Goal: Communication & Community: Answer question/provide support

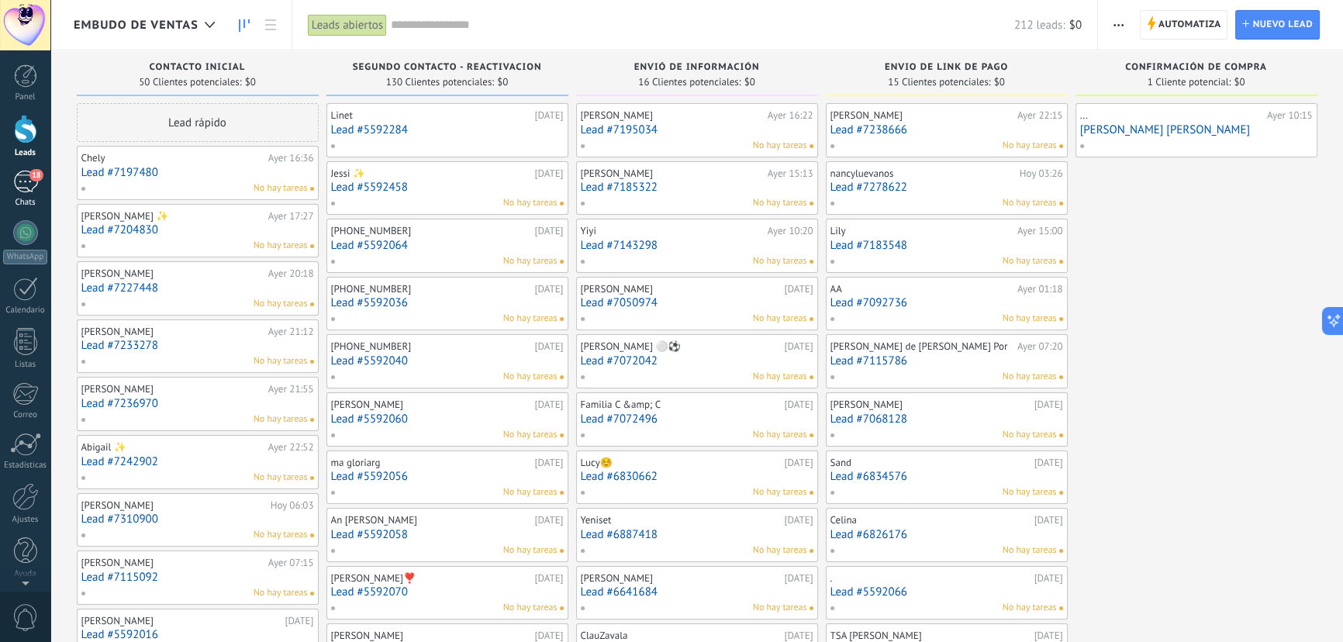
click at [22, 185] on div "18" at bounding box center [25, 182] width 25 height 22
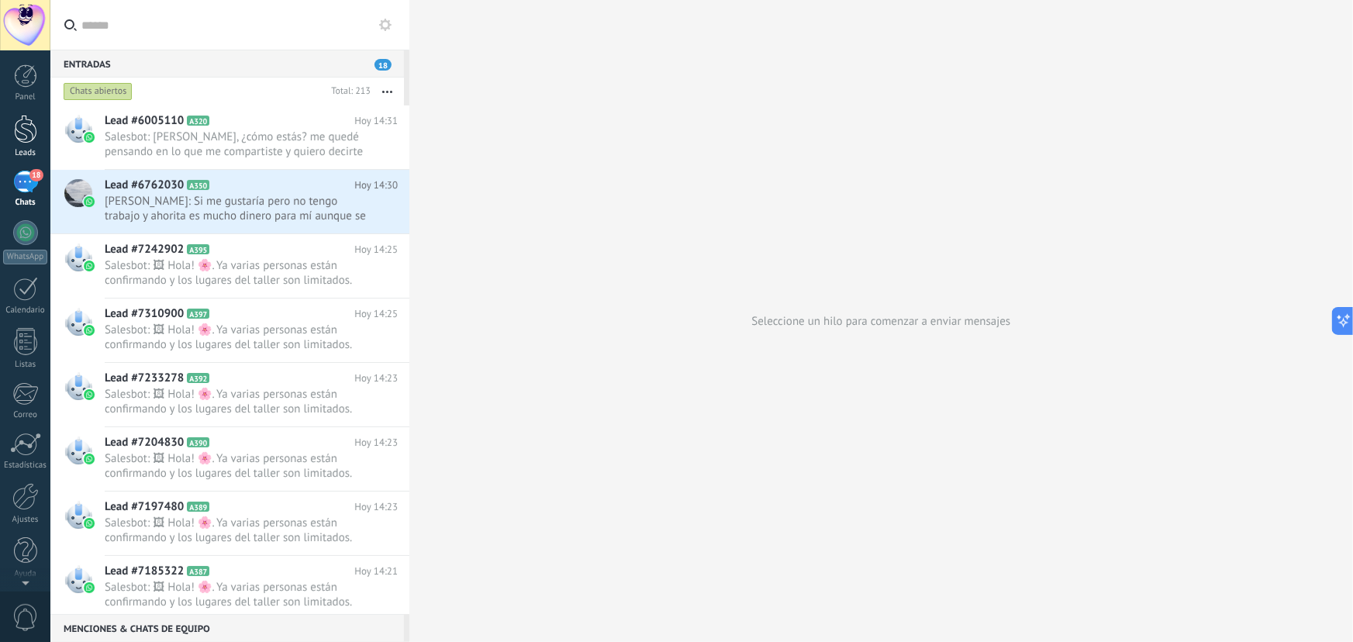
click at [32, 132] on div at bounding box center [25, 129] width 23 height 29
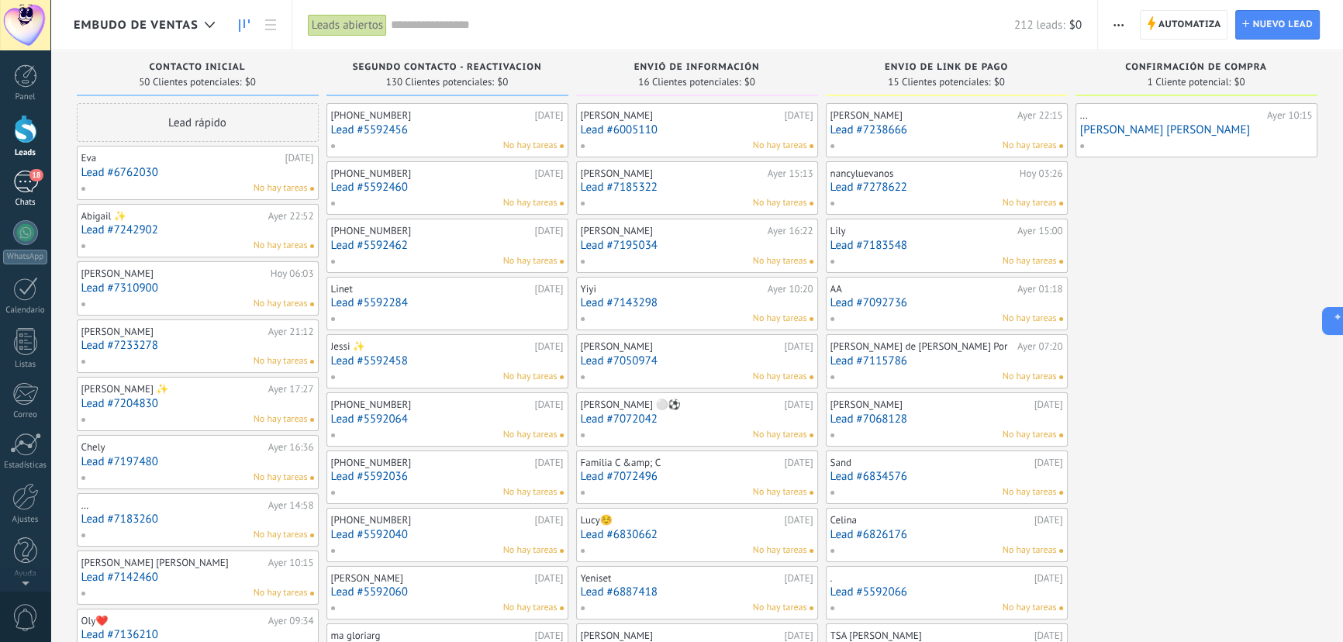
click at [26, 176] on div "18" at bounding box center [25, 182] width 25 height 22
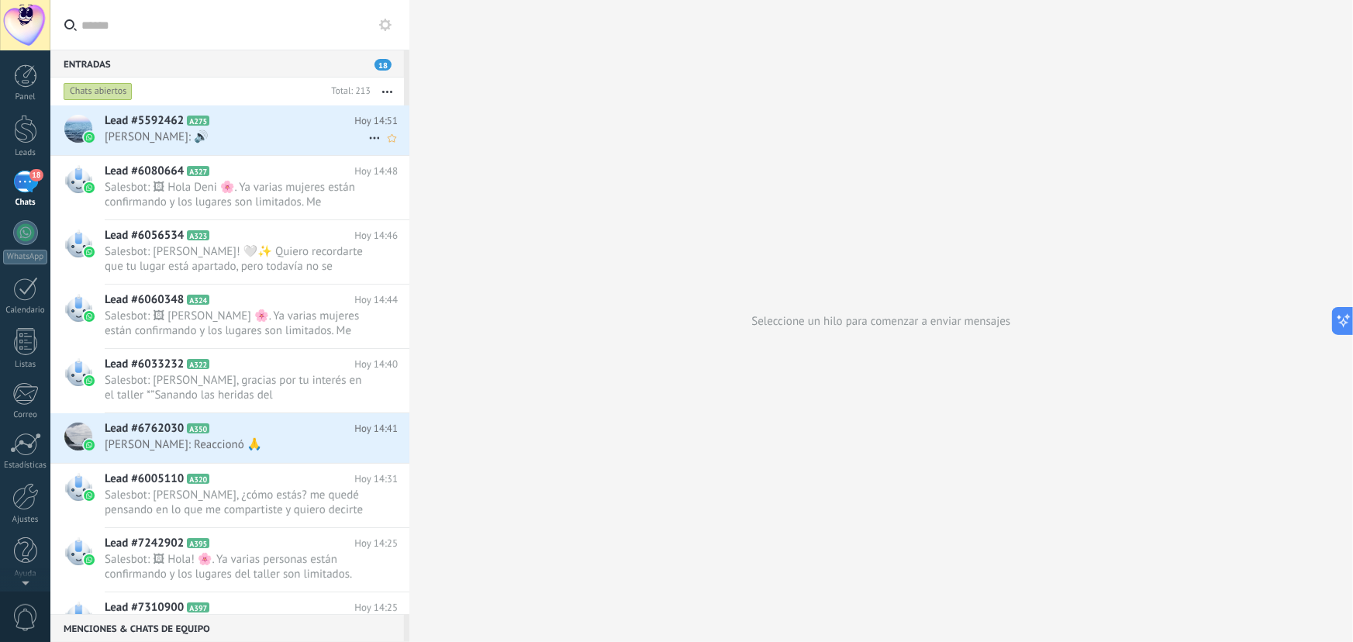
click at [177, 138] on span "[PERSON_NAME]: 🔊" at bounding box center [237, 136] width 264 height 15
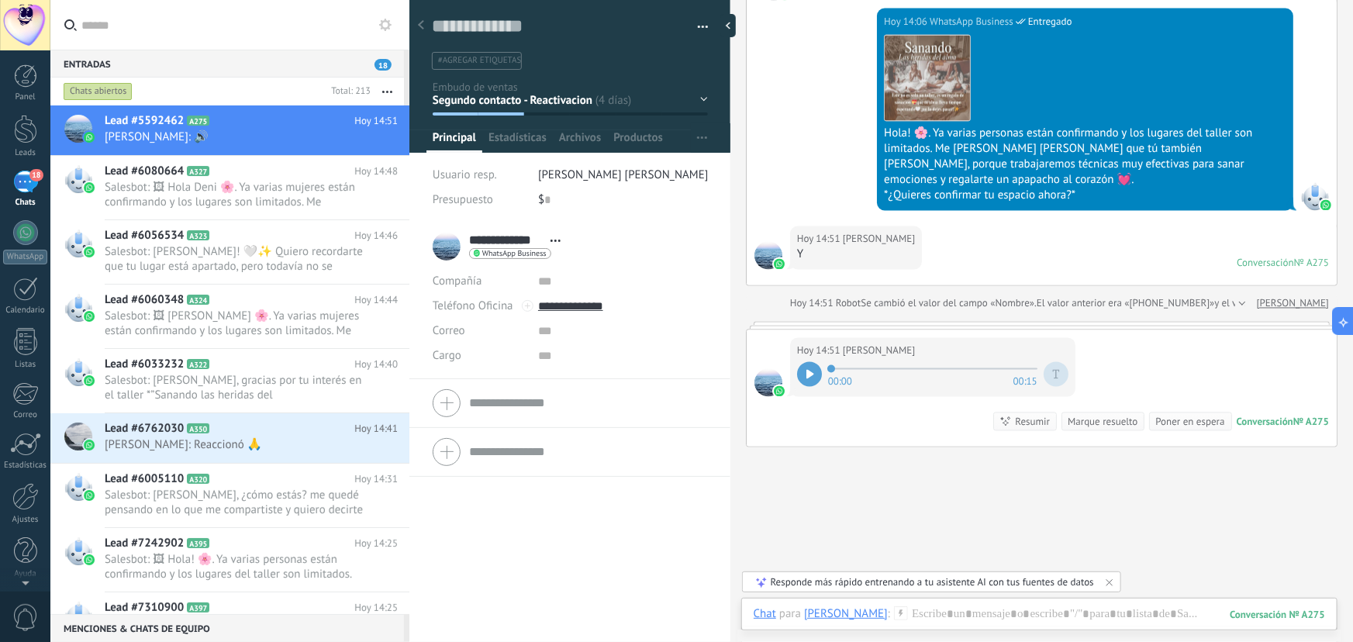
scroll to position [1361, 0]
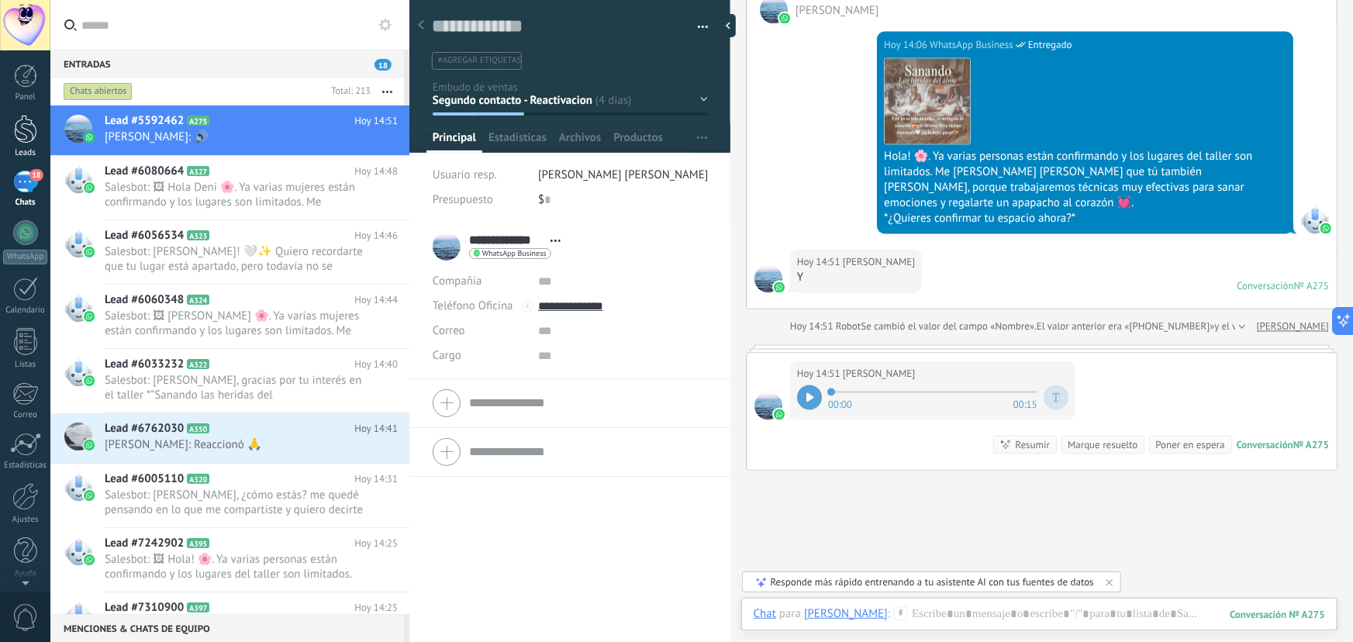
click at [25, 134] on div at bounding box center [25, 129] width 23 height 29
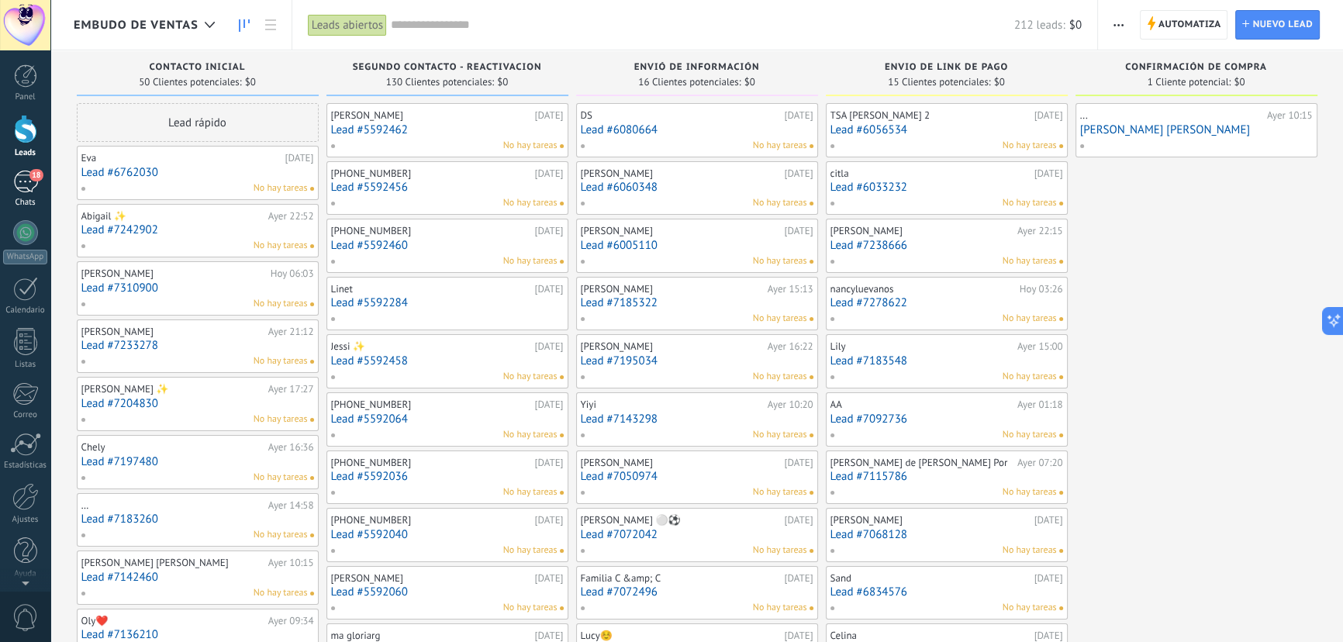
click at [35, 171] on span "18" at bounding box center [35, 175] width 13 height 12
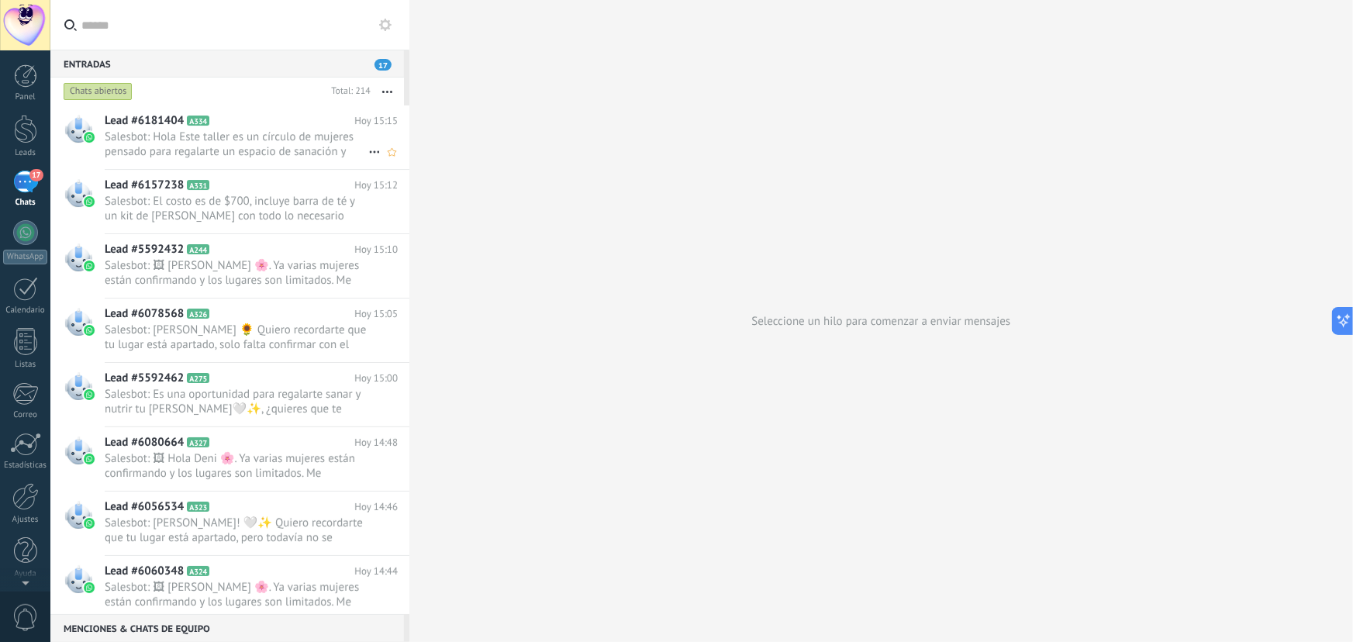
click at [238, 143] on span "Salesbot: Hola Este taller es un círculo de mujeres pensado para regalarte un e…" at bounding box center [237, 143] width 264 height 29
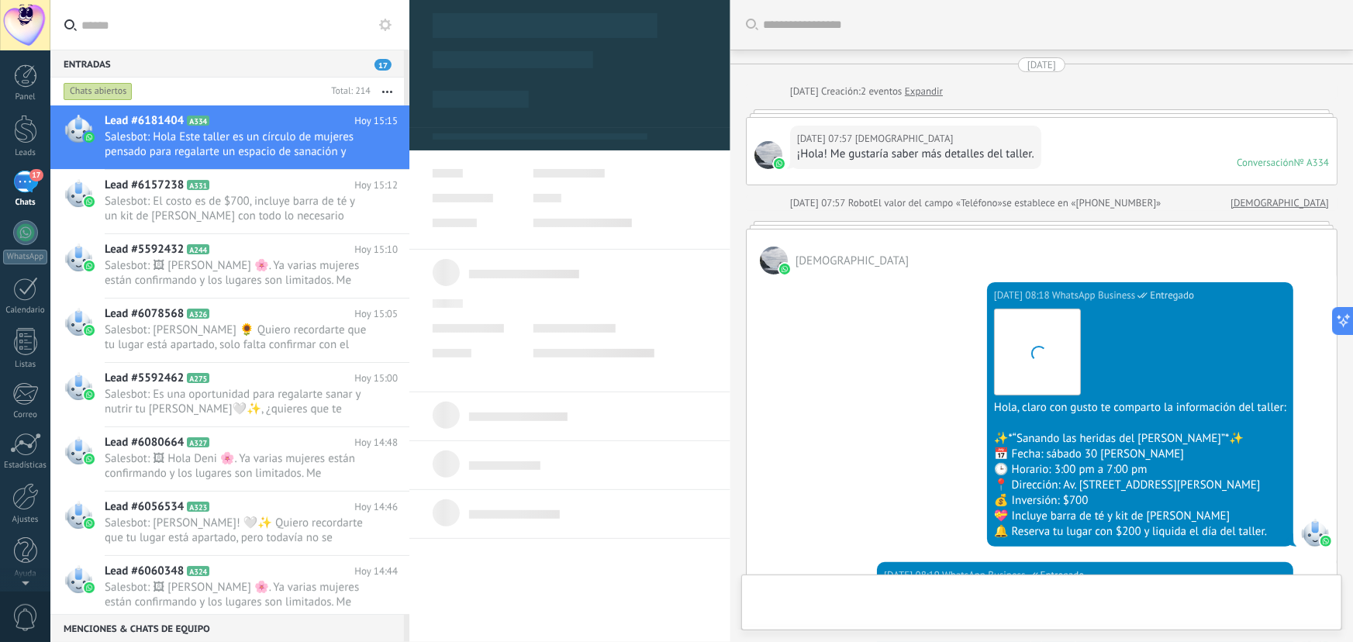
scroll to position [1078, 0]
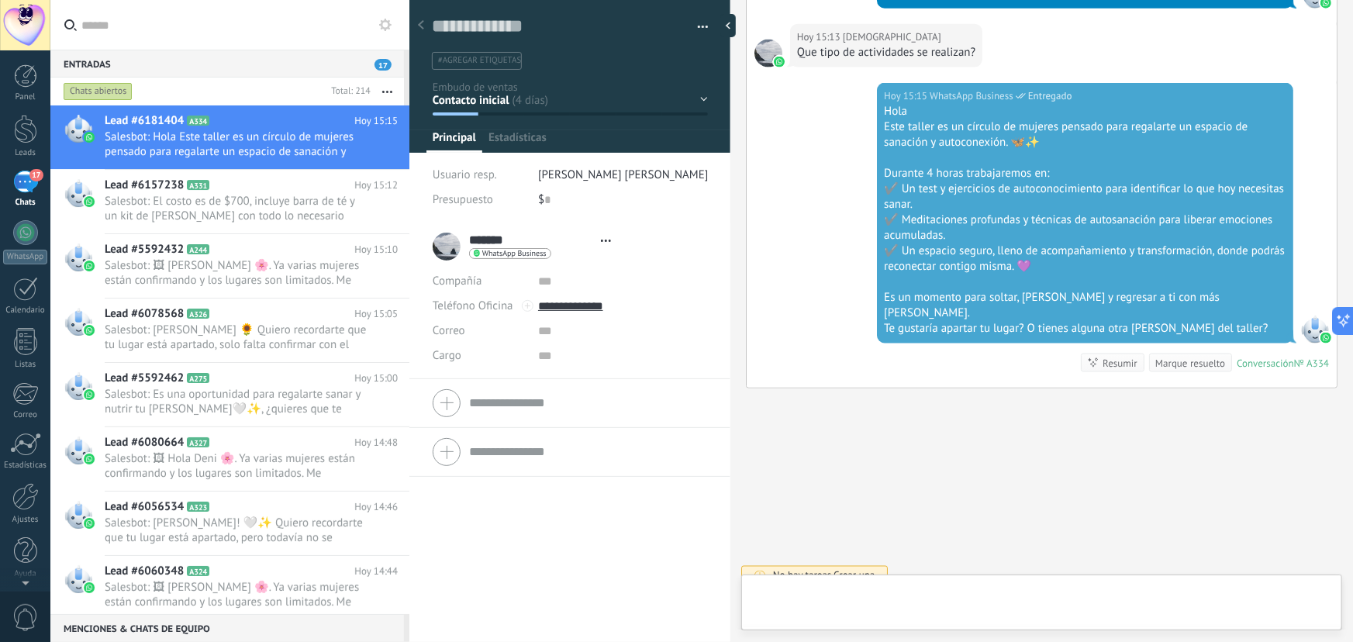
type textarea "**********"
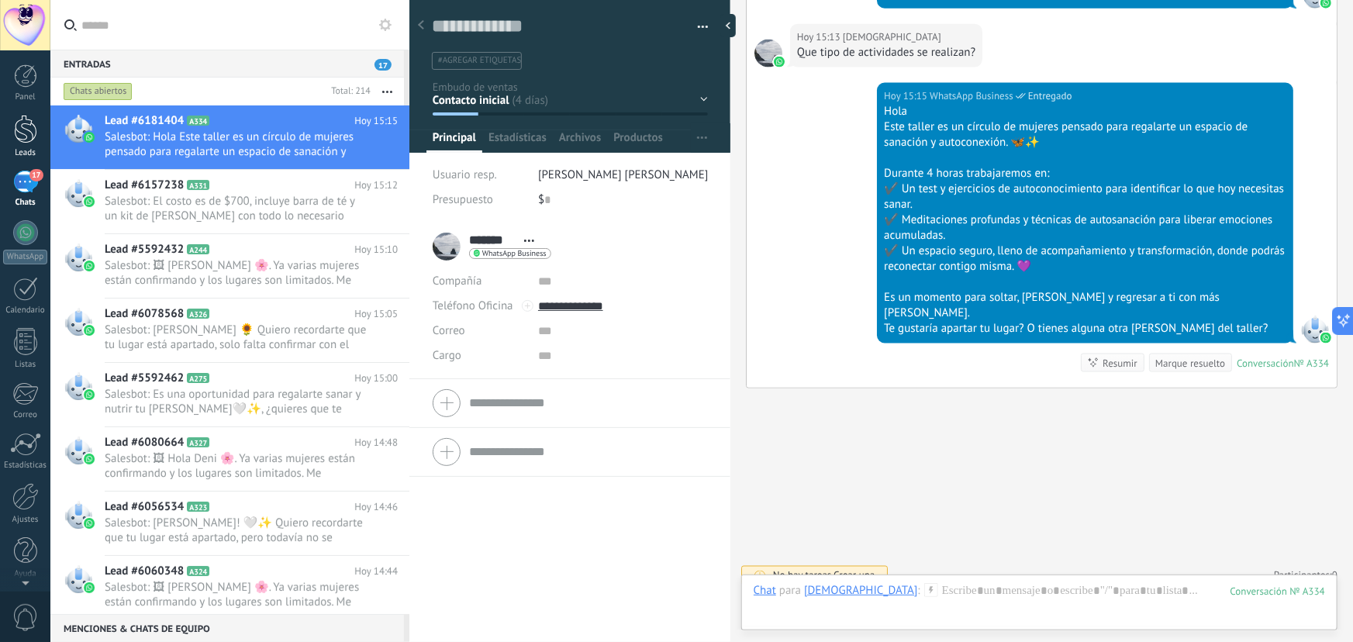
click at [27, 120] on div at bounding box center [25, 129] width 23 height 29
